Goal: Find specific page/section: Find specific page/section

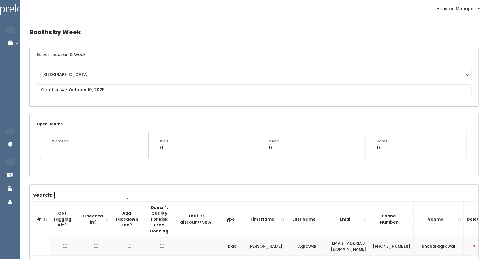
click at [468, 8] on span "Houston Manager" at bounding box center [456, 8] width 38 height 6
click at [464, 25] on link "My bookings" at bounding box center [460, 23] width 52 height 10
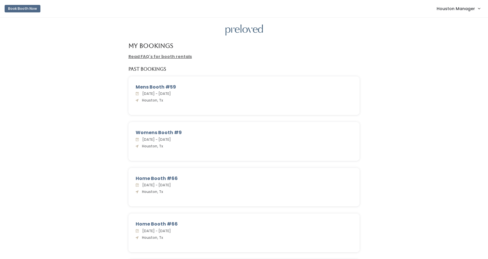
click at [470, 7] on span "Houston Manager" at bounding box center [456, 8] width 38 height 6
click at [459, 22] on link "Admin Home" at bounding box center [460, 23] width 52 height 10
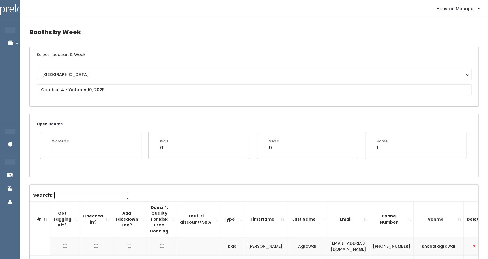
click at [444, 12] on link "Houston Manager" at bounding box center [458, 8] width 55 height 12
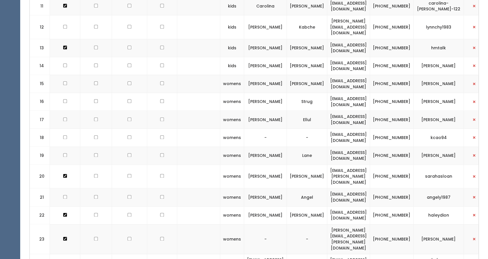
scroll to position [437, 0]
click at [346, 225] on td "[PERSON_NAME][EMAIL_ADDRESS][PERSON_NAME][DOMAIN_NAME]" at bounding box center [348, 240] width 43 height 30
click at [346, 225] on td "sarah.vallette@gmail.com" at bounding box center [348, 240] width 43 height 30
click at [346, 225] on td "[PERSON_NAME][EMAIL_ADDRESS][PERSON_NAME][DOMAIN_NAME]" at bounding box center [348, 240] width 43 height 30
drag, startPoint x: 357, startPoint y: 202, endPoint x: 344, endPoint y: 200, distance: 13.1
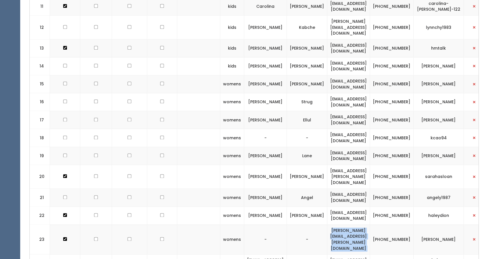
click at [344, 225] on td "[PERSON_NAME][EMAIL_ADDRESS][PERSON_NAME][DOMAIN_NAME]" at bounding box center [348, 240] width 43 height 30
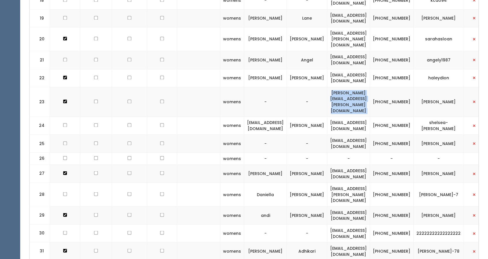
scroll to position [575, 0]
click at [407, 87] on td "[PHONE_NUMBER]" at bounding box center [392, 102] width 44 height 30
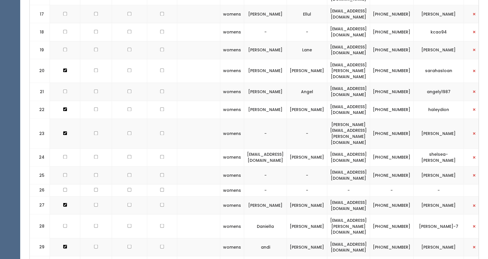
scroll to position [543, 0]
click at [333, 119] on td "[PERSON_NAME][EMAIL_ADDRESS][PERSON_NAME][DOMAIN_NAME]" at bounding box center [348, 134] width 43 height 30
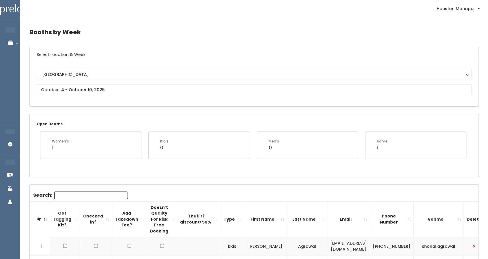
click at [468, 12] on span "Houston Manager" at bounding box center [456, 8] width 38 height 6
click at [465, 31] on link "Account settings" at bounding box center [460, 33] width 52 height 10
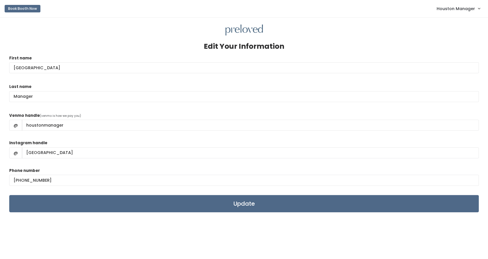
click at [449, 12] on span "Houston Manager" at bounding box center [456, 8] width 38 height 6
click at [450, 18] on link "Admin Home" at bounding box center [460, 23] width 52 height 10
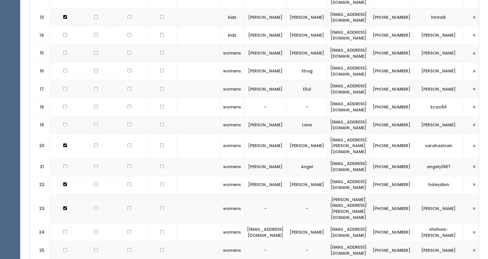
scroll to position [468, 0]
drag, startPoint x: 429, startPoint y: 171, endPoint x: 459, endPoint y: 173, distance: 30.1
click at [459, 194] on td "[PERSON_NAME]" at bounding box center [439, 209] width 50 height 30
drag, startPoint x: 428, startPoint y: 170, endPoint x: 463, endPoint y: 174, distance: 34.8
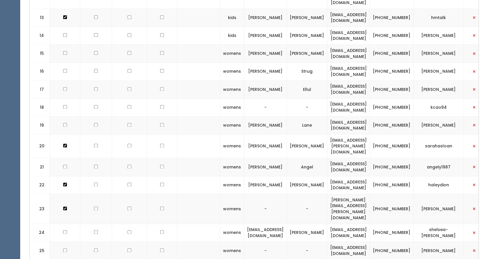
click at [463, 194] on td "[PERSON_NAME]" at bounding box center [439, 209] width 50 height 30
click at [458, 194] on td "[PERSON_NAME]" at bounding box center [439, 209] width 50 height 30
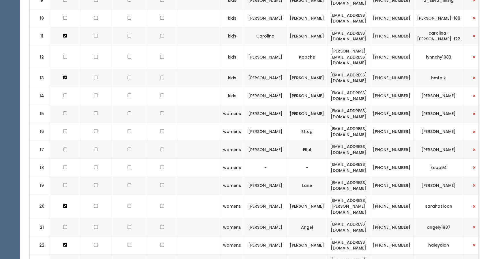
scroll to position [444, 0]
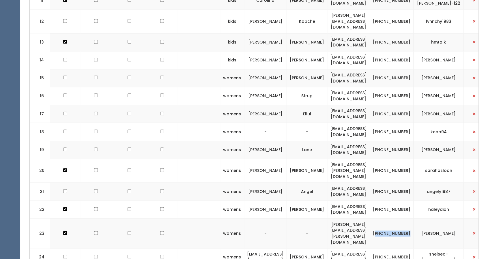
drag, startPoint x: 398, startPoint y: 193, endPoint x: 410, endPoint y: 199, distance: 13.8
click at [410, 219] on td "[PHONE_NUMBER]" at bounding box center [392, 234] width 44 height 30
drag, startPoint x: 413, startPoint y: 198, endPoint x: 396, endPoint y: 193, distance: 17.5
click at [396, 219] on td "[PHONE_NUMBER]" at bounding box center [392, 234] width 44 height 30
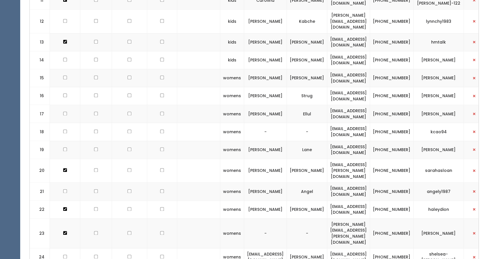
click at [442, 219] on td "[PERSON_NAME]" at bounding box center [439, 234] width 50 height 30
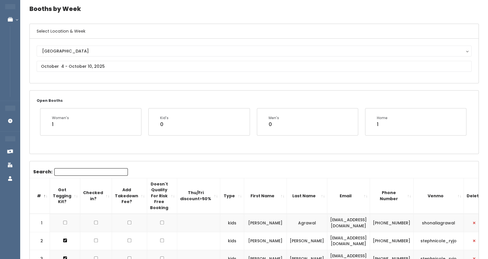
scroll to position [0, 0]
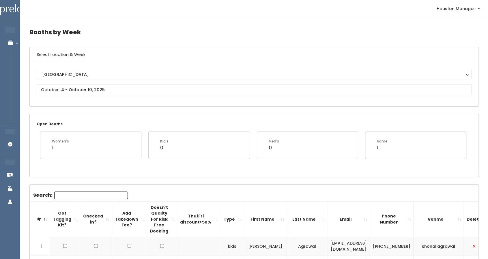
click at [468, 7] on span "Houston Manager" at bounding box center [456, 8] width 38 height 6
click at [446, 31] on link "Account settings" at bounding box center [460, 33] width 52 height 10
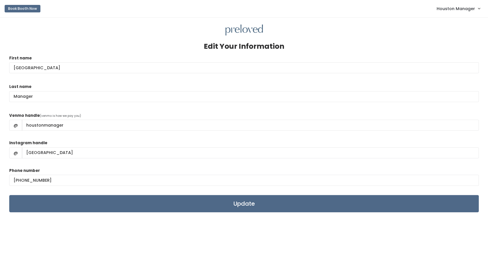
click at [462, 14] on link "Houston Manager" at bounding box center [458, 8] width 55 height 12
click at [457, 18] on link "Admin Home" at bounding box center [460, 23] width 52 height 10
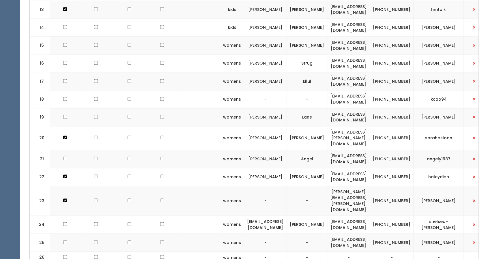
scroll to position [476, 0]
click at [354, 186] on td "[PERSON_NAME][EMAIL_ADDRESS][PERSON_NAME][DOMAIN_NAME]" at bounding box center [348, 201] width 43 height 30
copy tr "[PERSON_NAME][EMAIL_ADDRESS][PERSON_NAME][DOMAIN_NAME]"
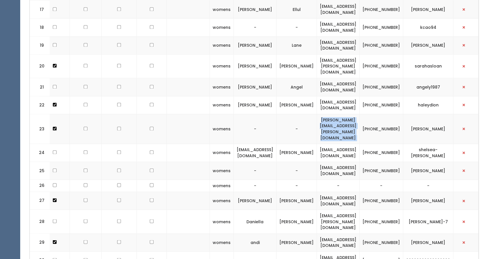
scroll to position [537, 0]
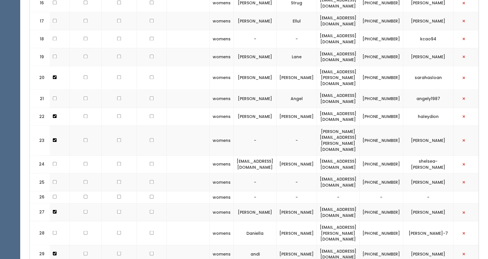
click at [351, 191] on td "-" at bounding box center [338, 197] width 43 height 12
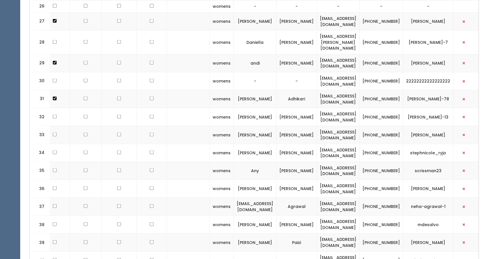
scroll to position [730, 0]
